Goal: Navigation & Orientation: Go to known website

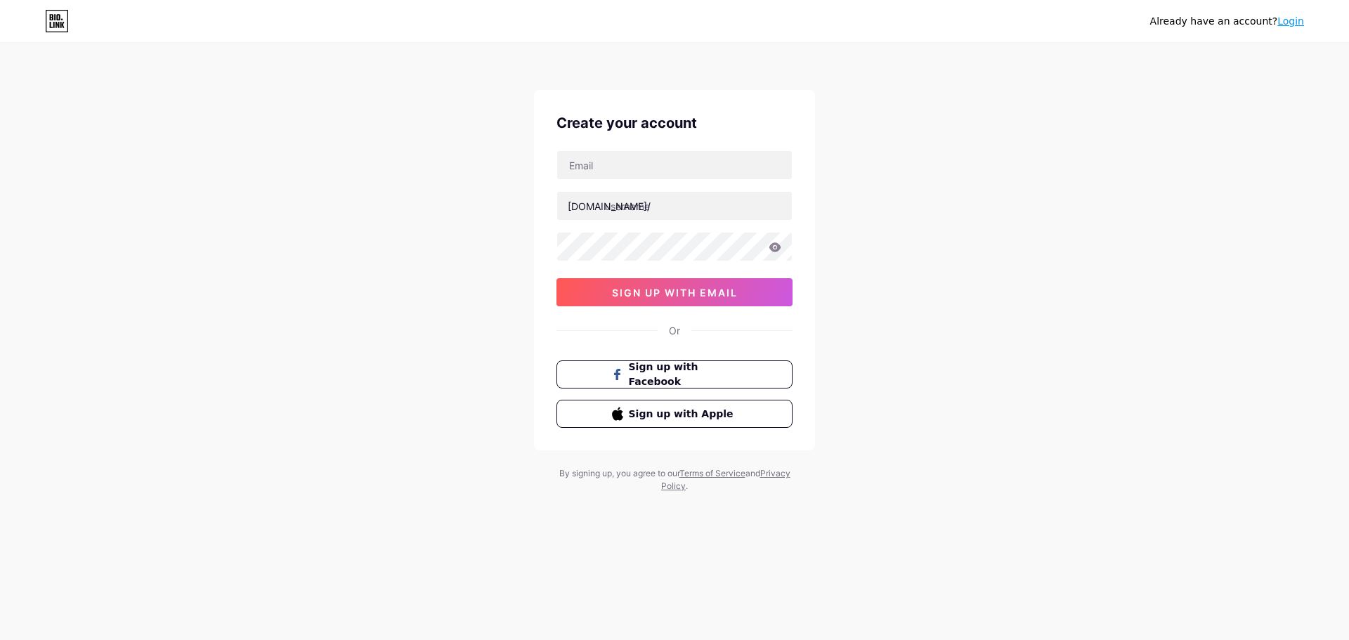
click at [1294, 25] on link "Login" at bounding box center [1290, 20] width 27 height 11
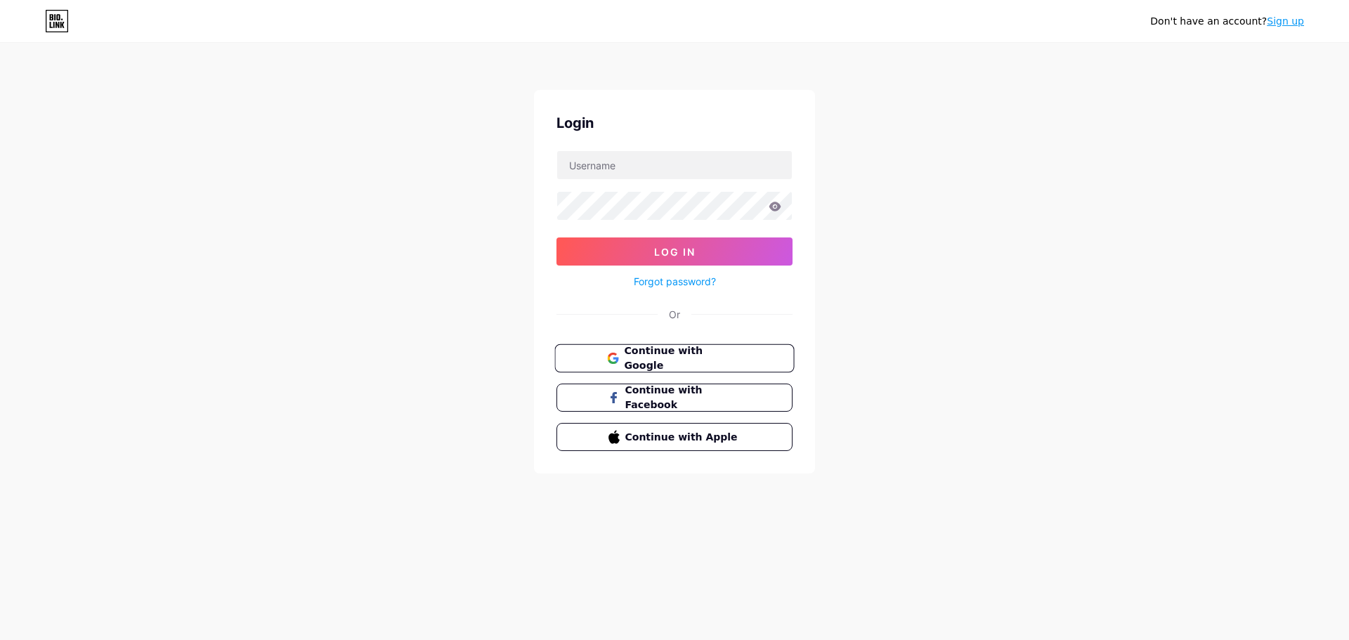
click at [613, 363] on icon at bounding box center [612, 362] width 9 height 5
